Goal: Navigation & Orientation: Find specific page/section

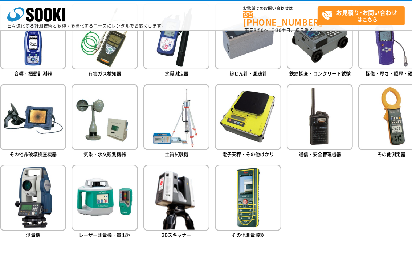
scroll to position [348, 0]
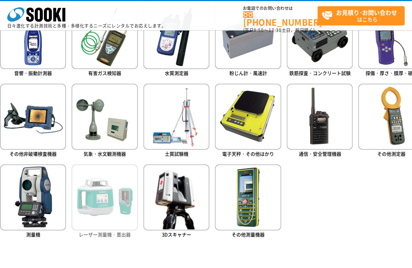
click at [112, 207] on img at bounding box center [105, 197] width 66 height 66
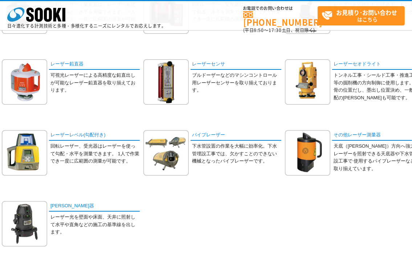
scroll to position [134, 0]
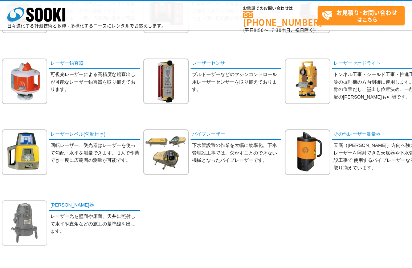
click at [27, 218] on img at bounding box center [24, 222] width 45 height 45
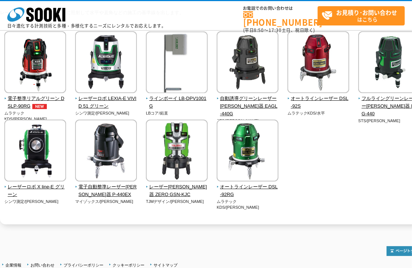
scroll to position [80, 0]
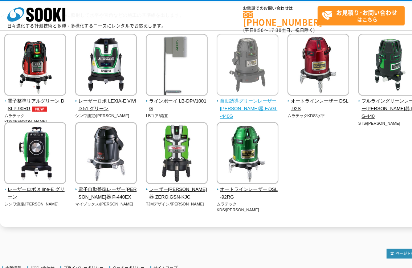
click at [252, 86] on img at bounding box center [248, 66] width 62 height 64
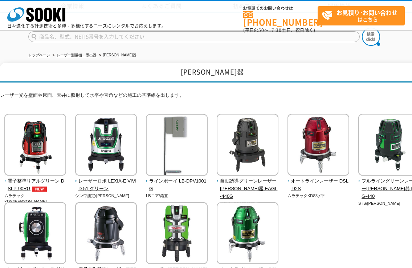
scroll to position [80, 0]
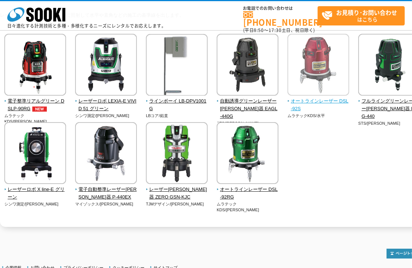
click at [314, 74] on img at bounding box center [319, 66] width 62 height 64
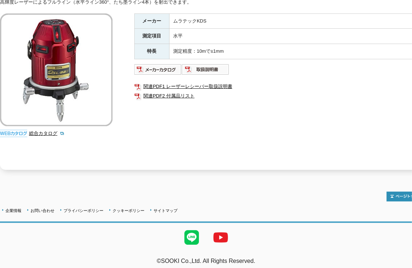
scroll to position [122, 0]
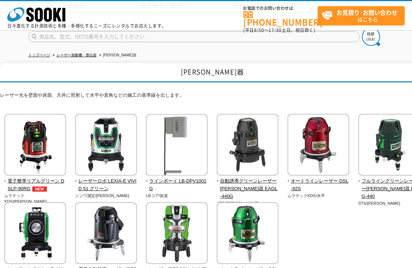
scroll to position [80, 0]
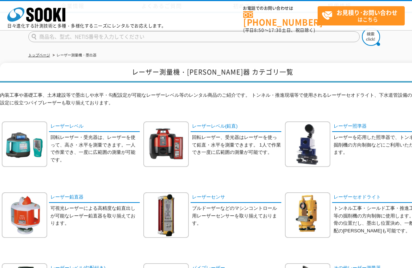
scroll to position [134, 0]
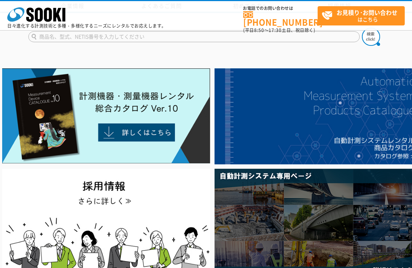
scroll to position [348, 0]
